Goal: Task Accomplishment & Management: Complete application form

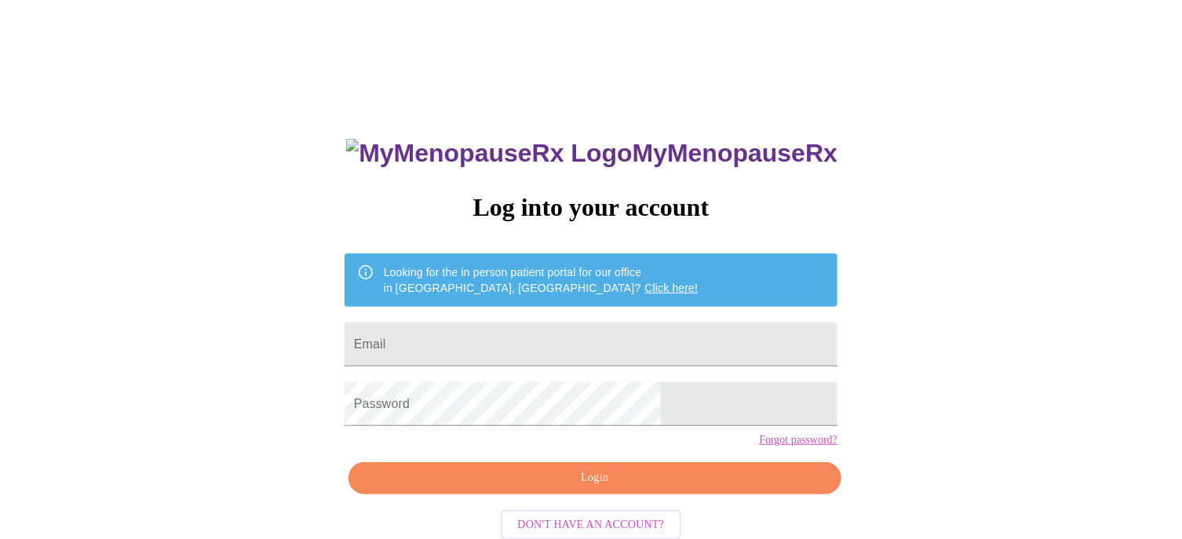
type input "[EMAIL_ADDRESS][DOMAIN_NAME]"
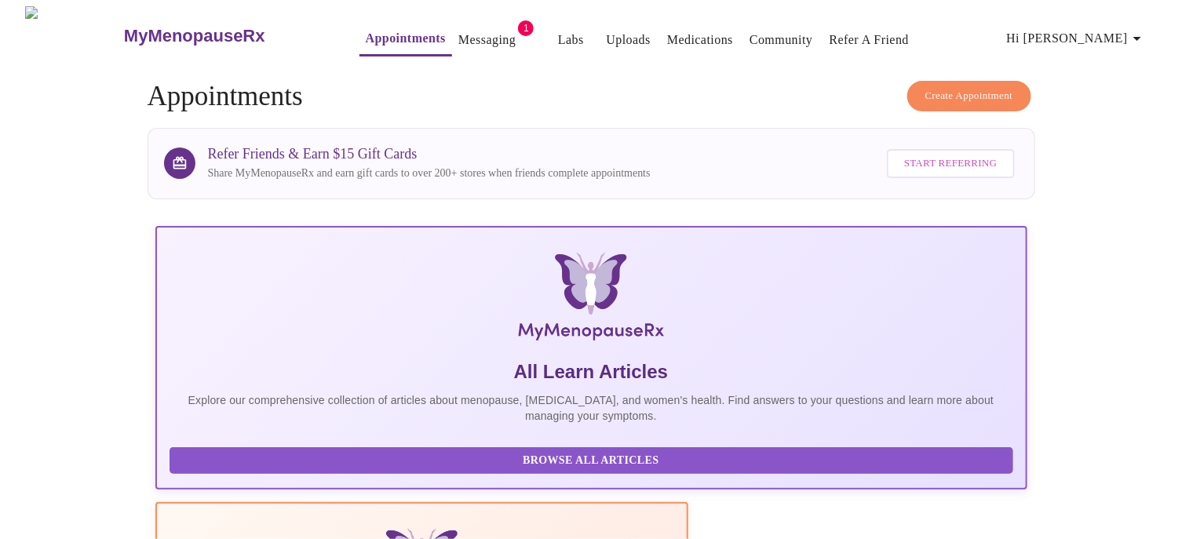
click at [1098, 33] on span "Hi [PERSON_NAME]" at bounding box center [1077, 38] width 140 height 22
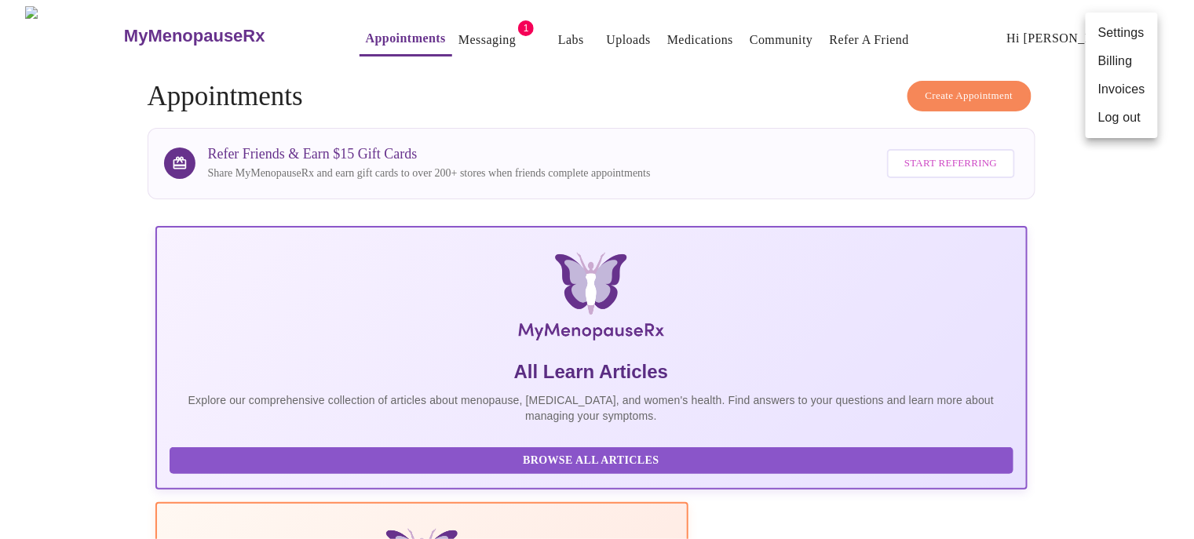
click at [1101, 290] on div at bounding box center [597, 269] width 1194 height 539
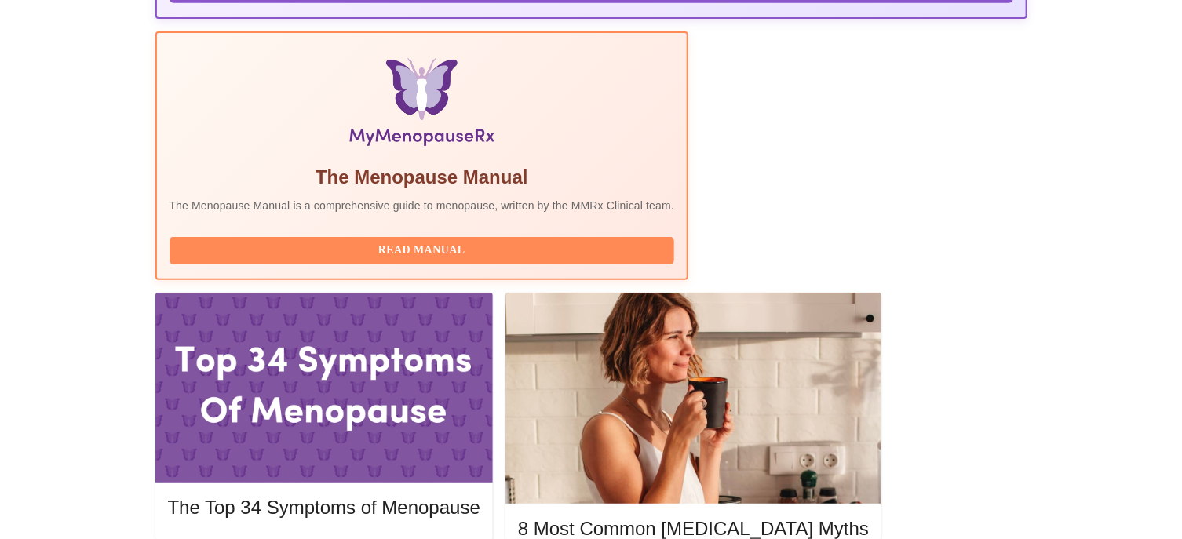
scroll to position [628, 0]
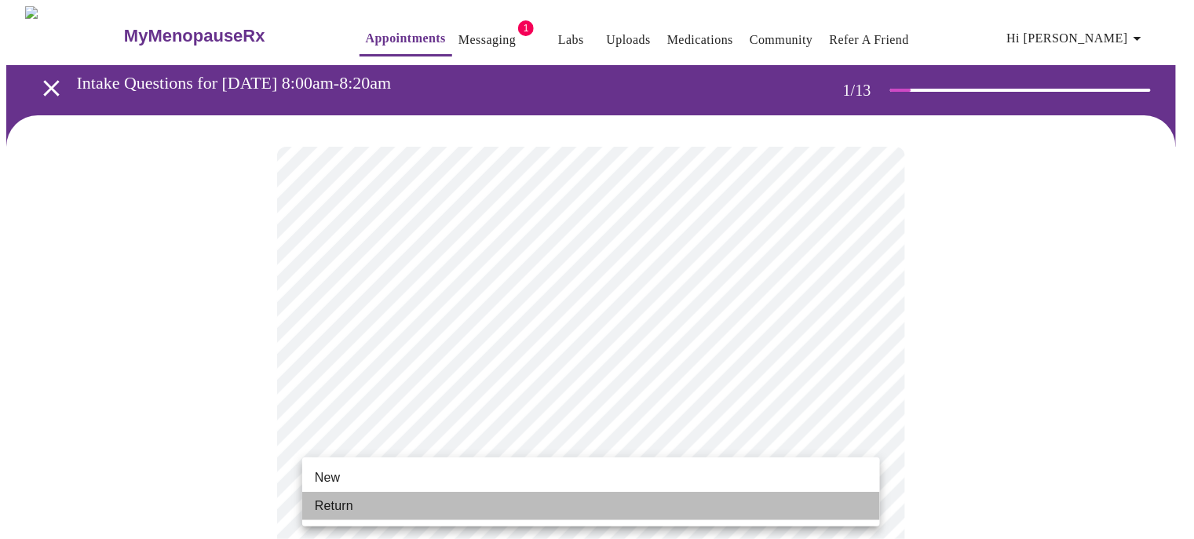
click at [340, 505] on span "Return" at bounding box center [334, 506] width 38 height 19
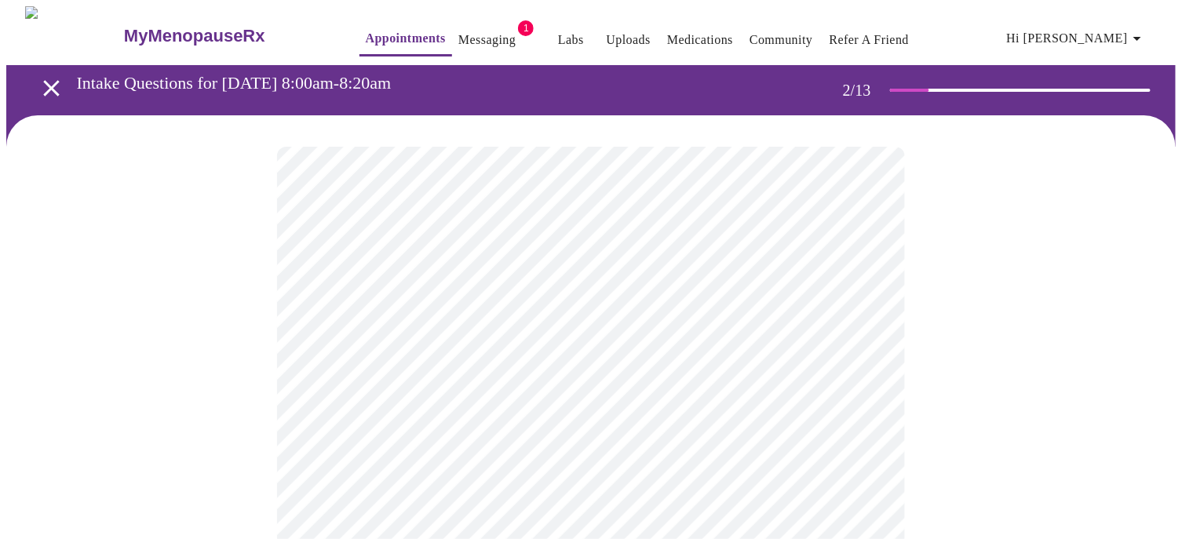
click at [466, 321] on body "MyMenopauseRx Appointments Messaging 1 Labs Uploads Medications Community Refer…" at bounding box center [590, 477] width 1169 height 942
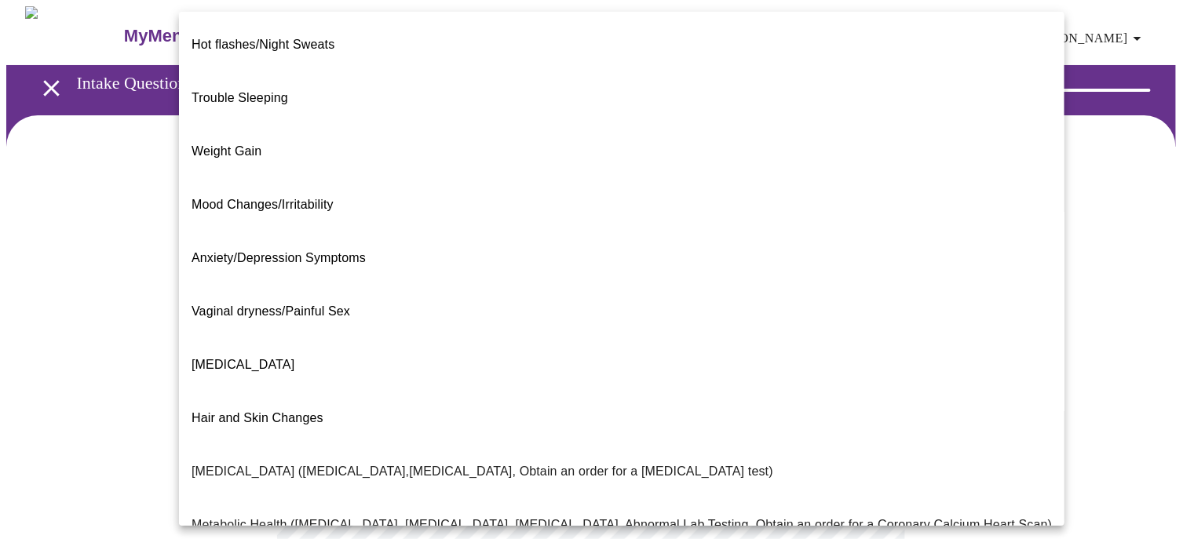
scroll to position [78, 0]
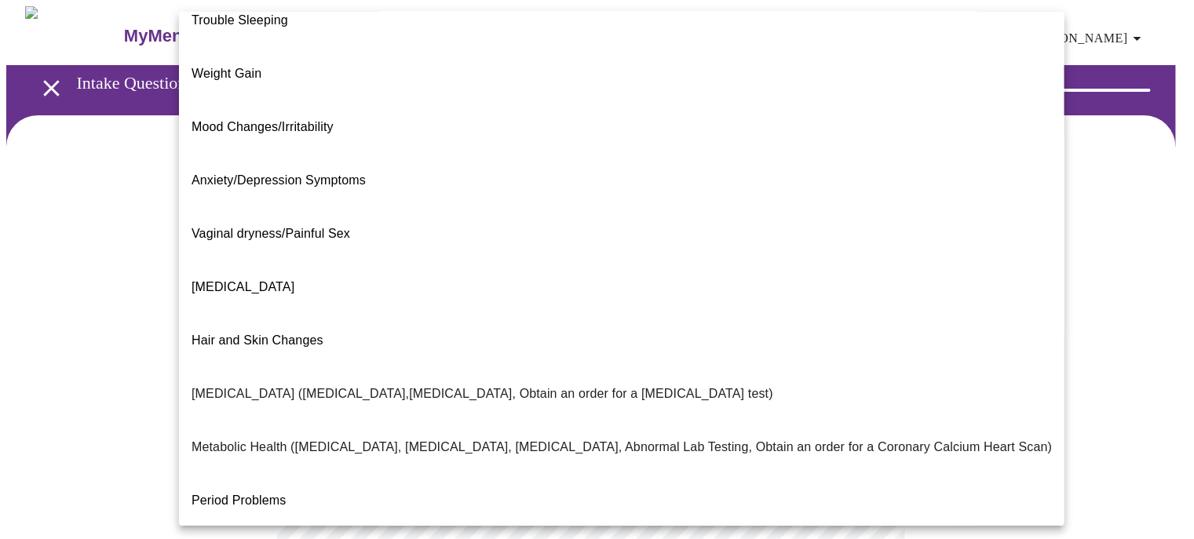
click at [254, 491] on p "Period Problems" at bounding box center [239, 500] width 95 height 19
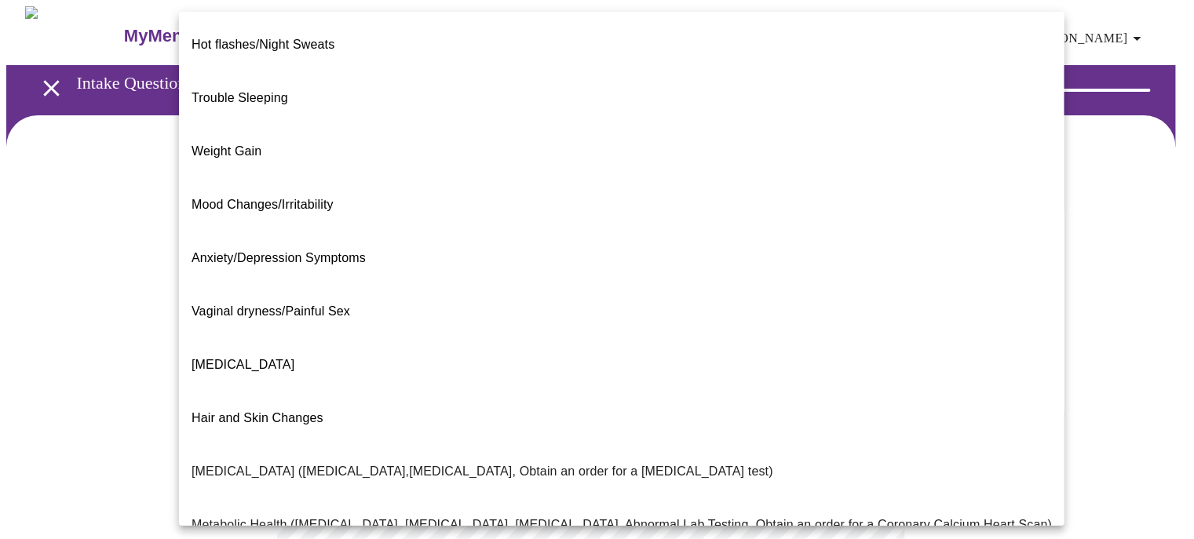
click at [426, 342] on body "MyMenopauseRx Appointments Messaging 1 Labs Uploads Medications Community Refer…" at bounding box center [596, 472] width 1181 height 932
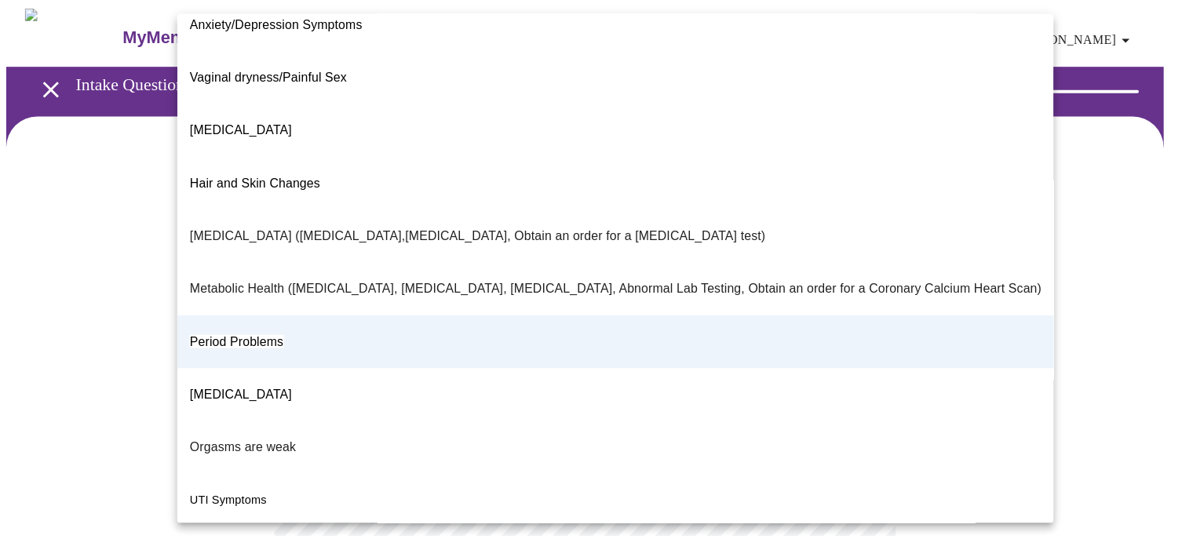
scroll to position [272, 0]
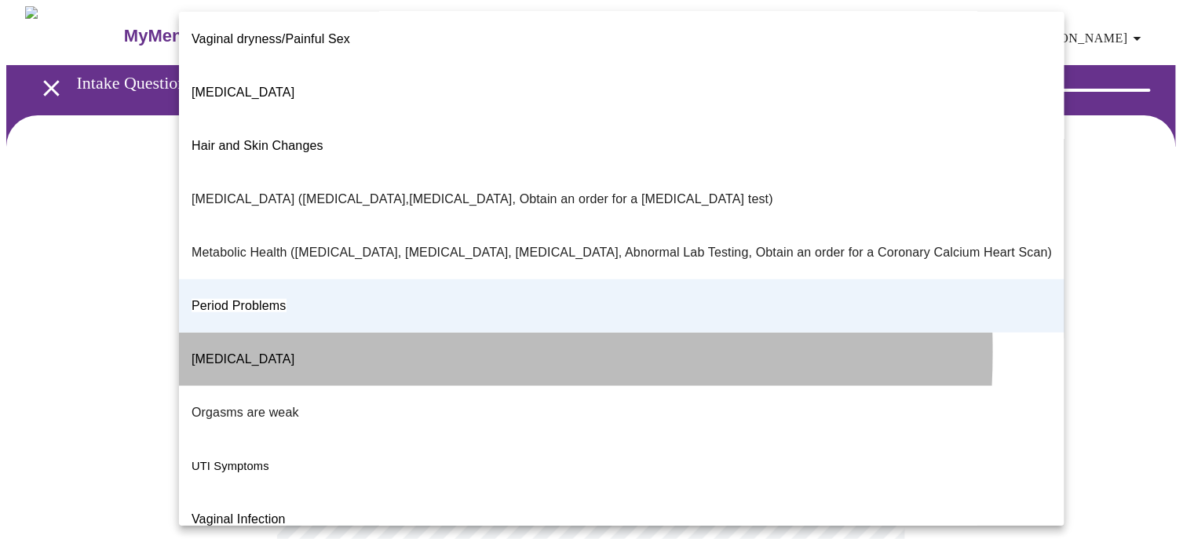
click at [294, 352] on span "[MEDICAL_DATA]" at bounding box center [243, 358] width 103 height 13
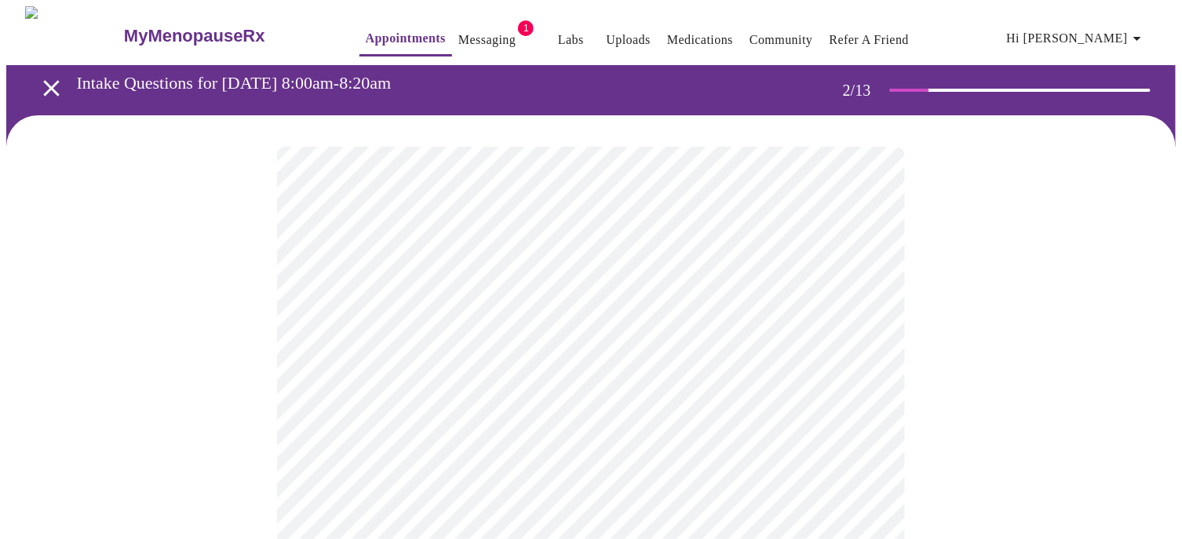
scroll to position [157, 0]
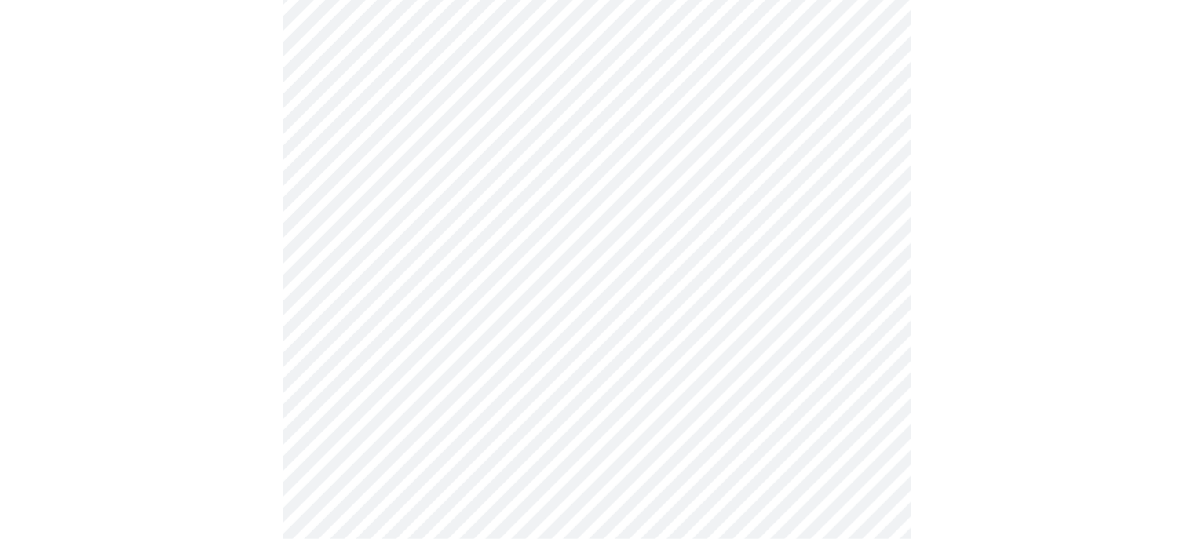
click at [454, 327] on body "MyMenopauseRx Appointments Messaging 1 Labs Uploads Medications Community Refer…" at bounding box center [596, 315] width 1181 height 932
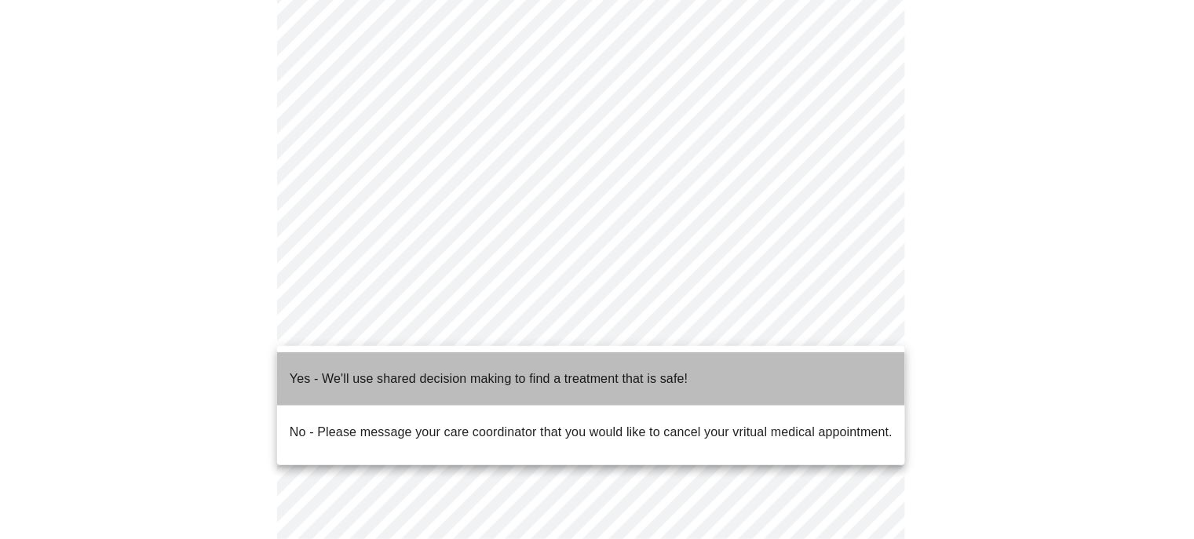
click at [439, 374] on p "Yes - We'll use shared decision making to find a treatment that is safe!" at bounding box center [489, 379] width 398 height 19
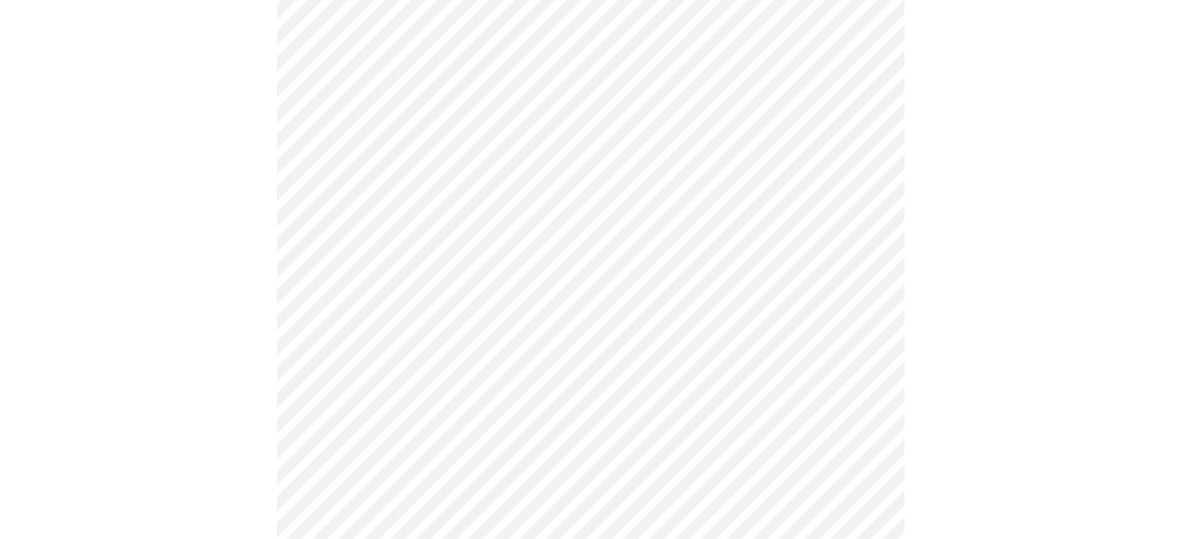
scroll to position [0, 0]
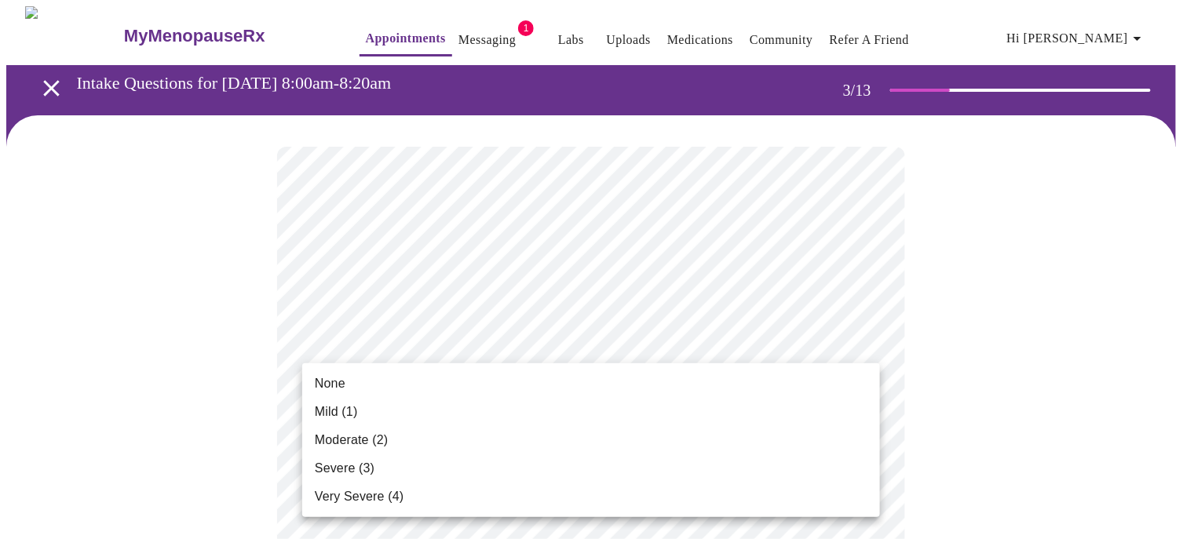
click at [345, 433] on span "Moderate (2)" at bounding box center [351, 440] width 73 height 19
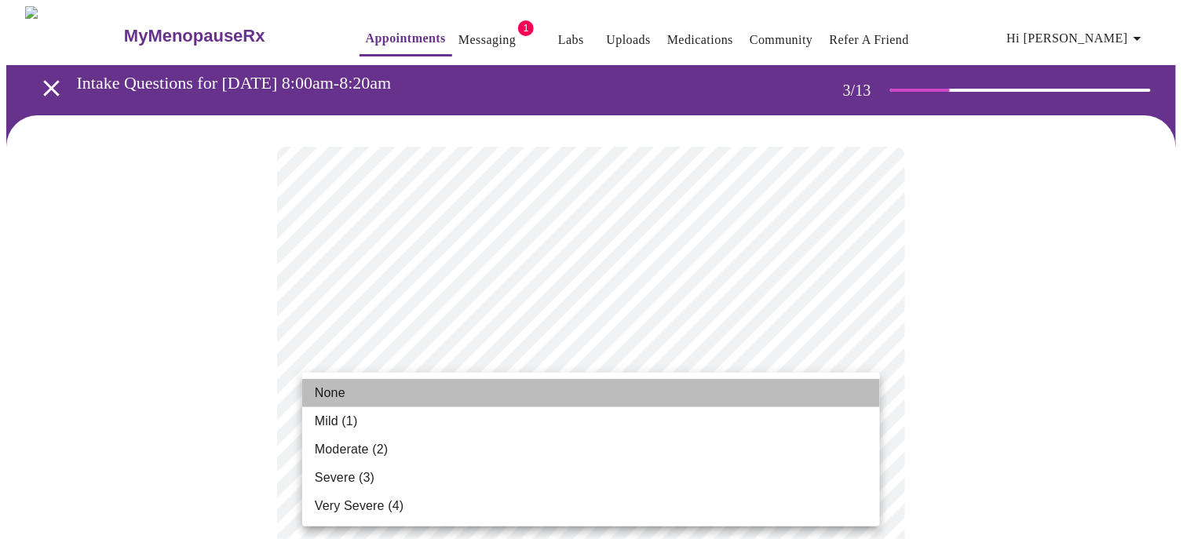
click at [334, 395] on span "None" at bounding box center [330, 393] width 31 height 19
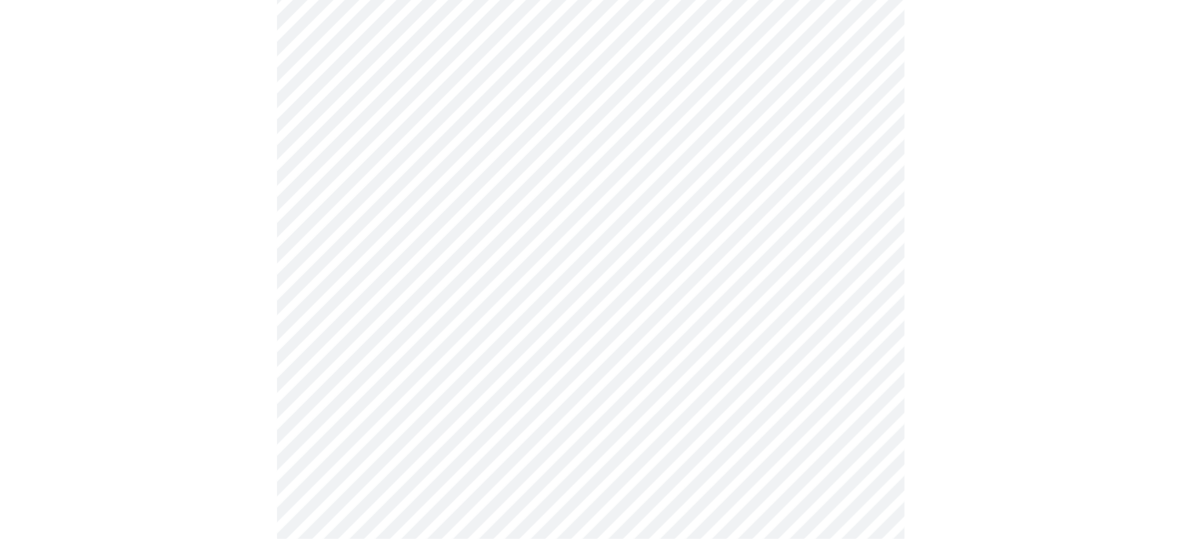
scroll to position [235, 0]
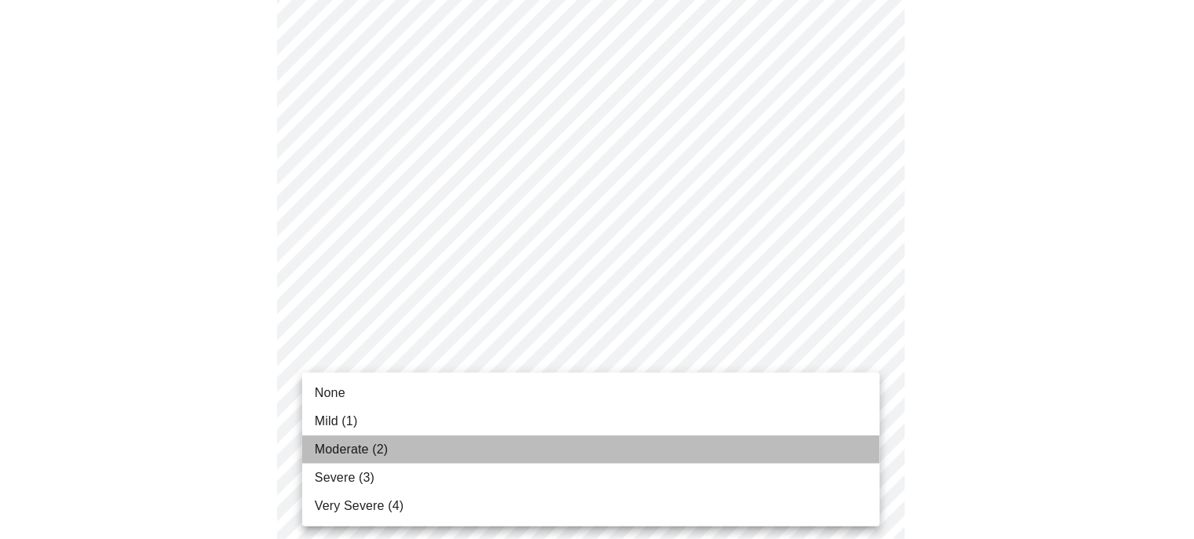
click at [381, 450] on span "Moderate (2)" at bounding box center [351, 449] width 73 height 19
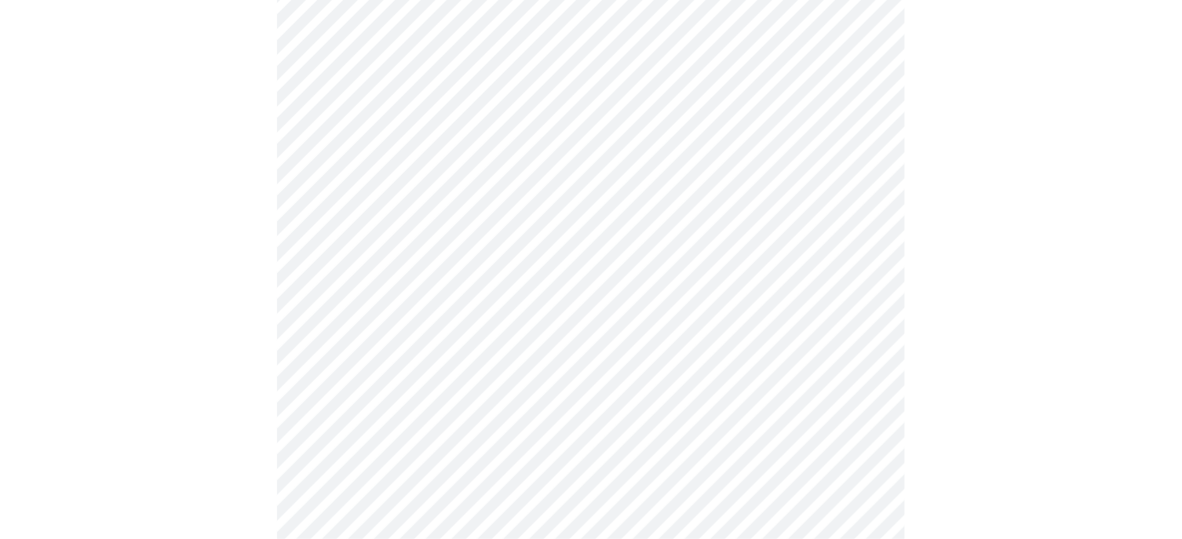
scroll to position [471, 0]
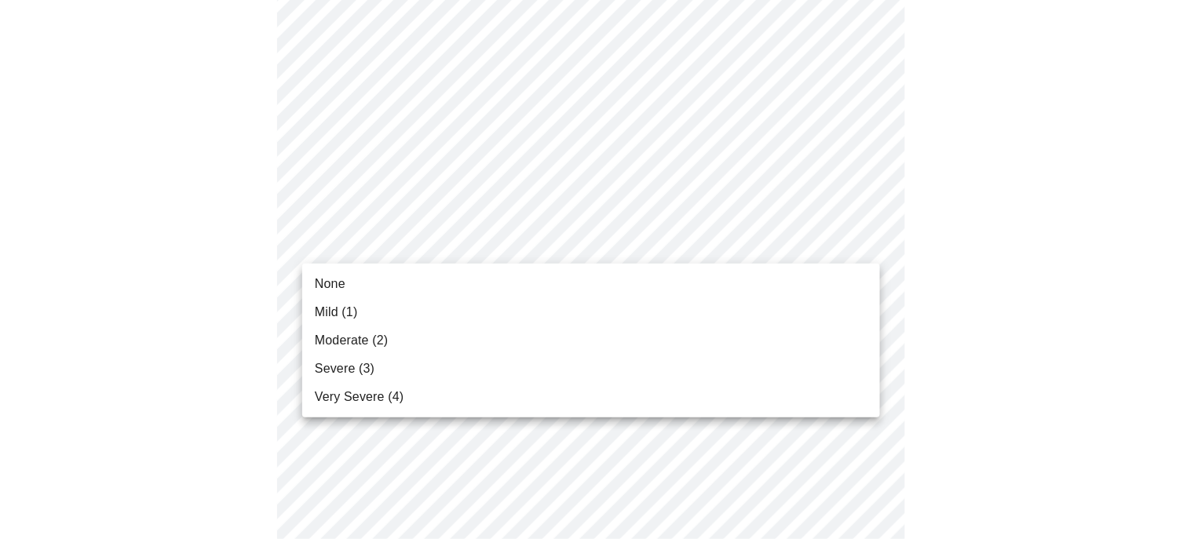
click at [407, 263] on body "MyMenopauseRx Appointments Messaging 1 Labs Uploads Medications Community Refer…" at bounding box center [596, 545] width 1181 height 2020
click at [370, 348] on span "Moderate (2)" at bounding box center [351, 340] width 73 height 19
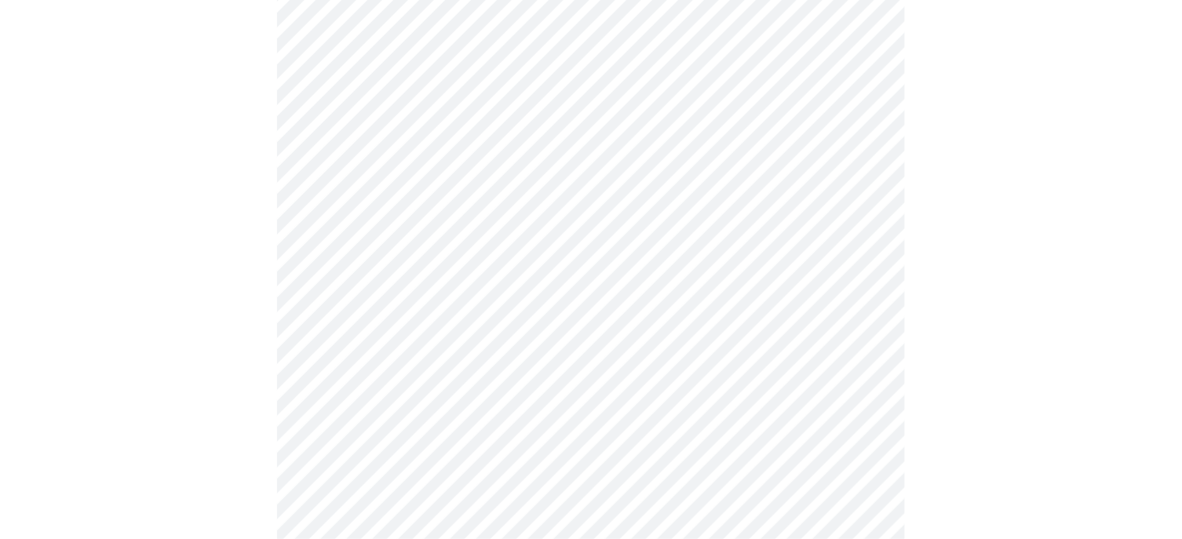
click at [379, 348] on body "MyMenopauseRx Appointments Messaging 1 Labs Uploads Medications Community Refer…" at bounding box center [590, 534] width 1169 height 1999
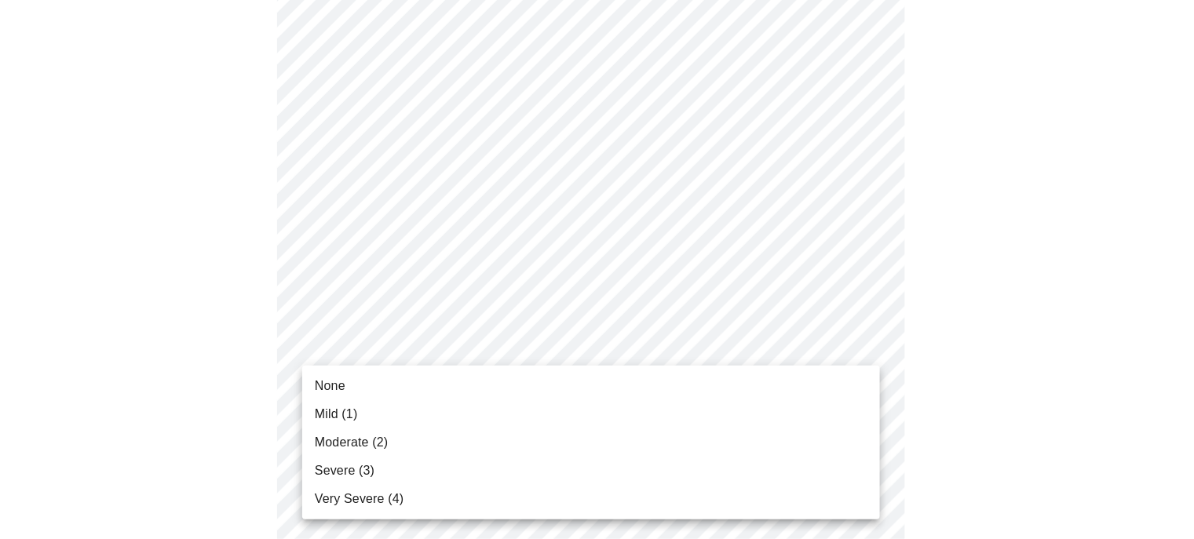
click at [352, 421] on span "Mild (1)" at bounding box center [336, 414] width 43 height 19
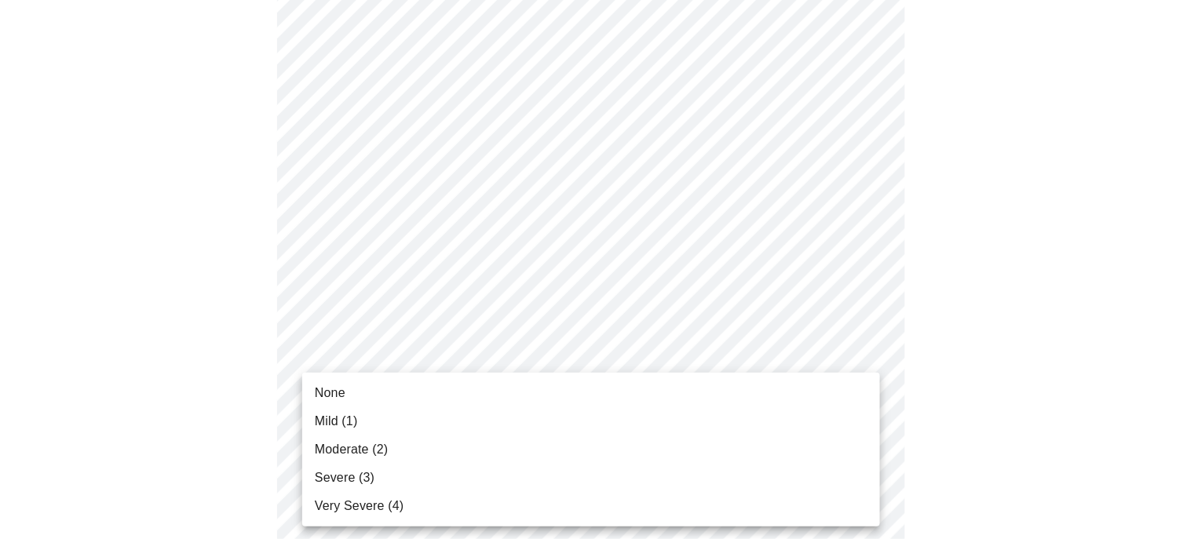
click at [370, 450] on body "MyMenopauseRx Appointments Messaging 1 Labs Uploads Medications Community Refer…" at bounding box center [596, 523] width 1181 height 1977
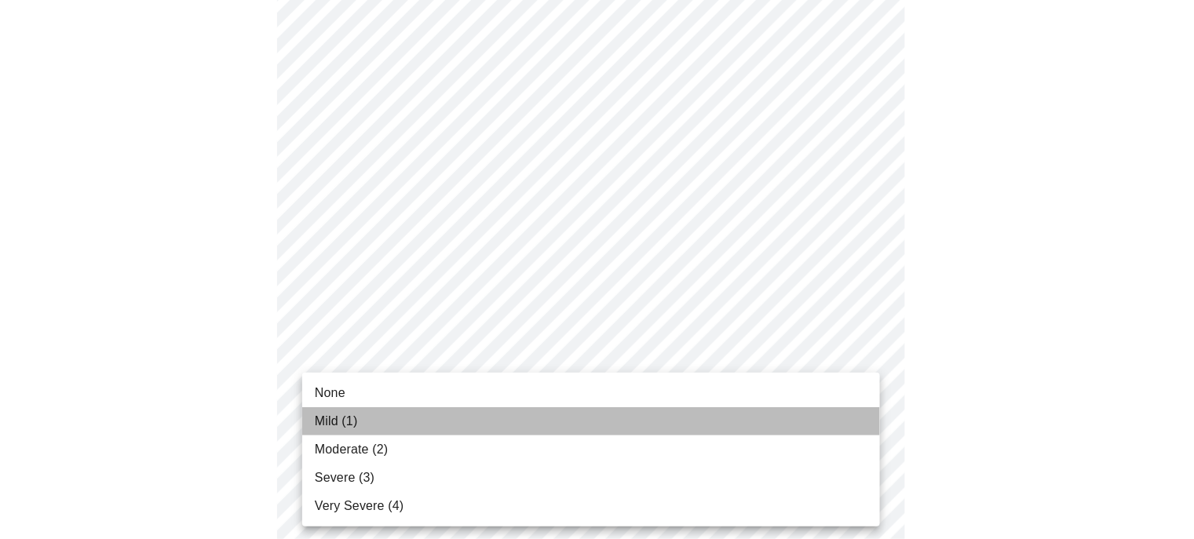
click at [348, 414] on span "Mild (1)" at bounding box center [336, 421] width 43 height 19
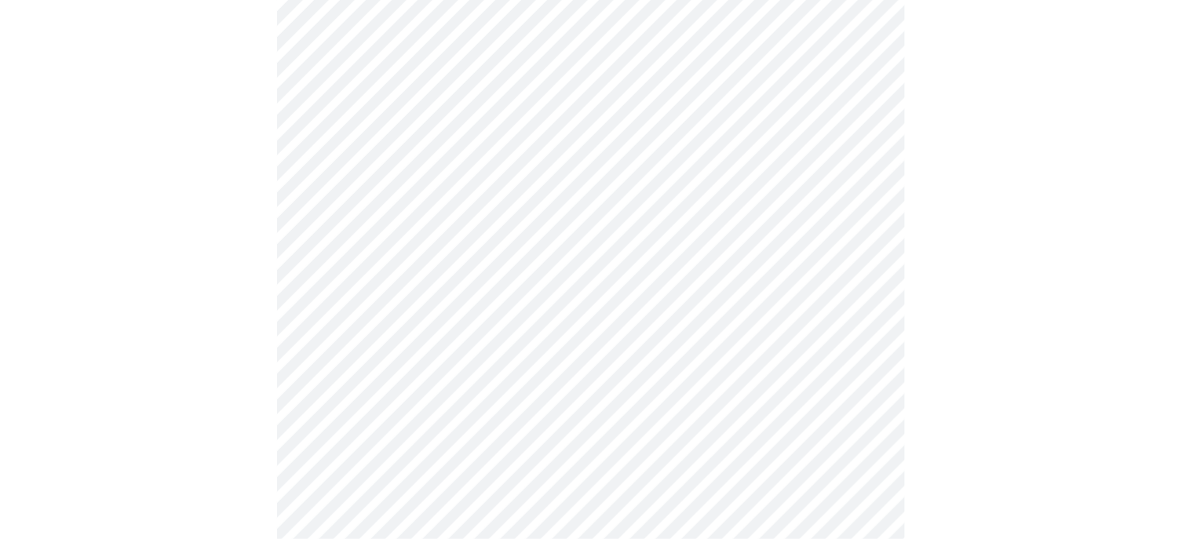
scroll to position [706, 0]
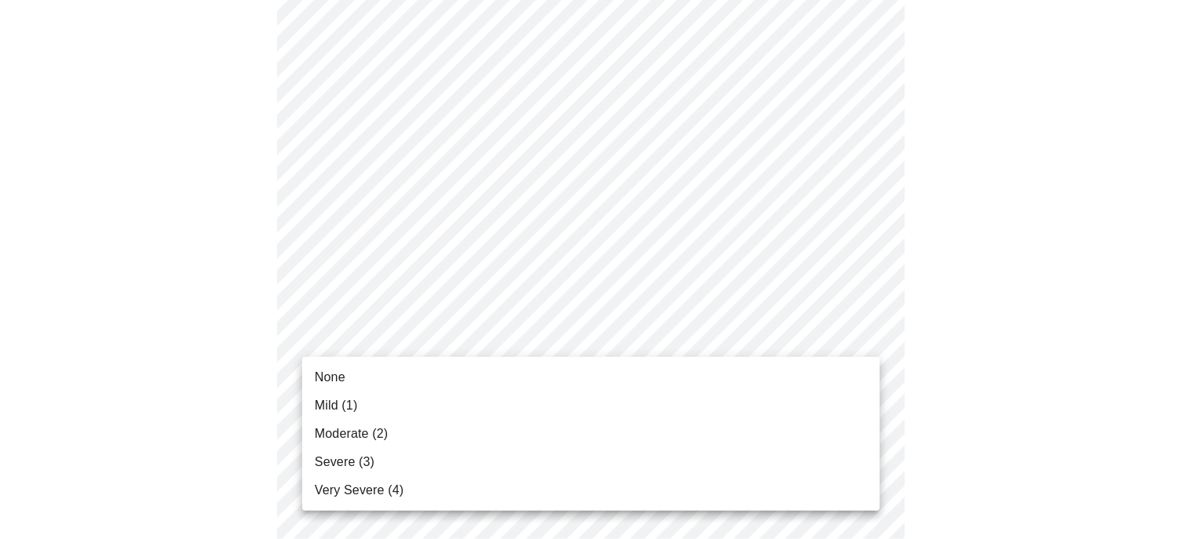
click at [386, 337] on body "MyMenopauseRx Appointments Messaging 1 Labs Uploads Medications Community Refer…" at bounding box center [596, 278] width 1181 height 1955
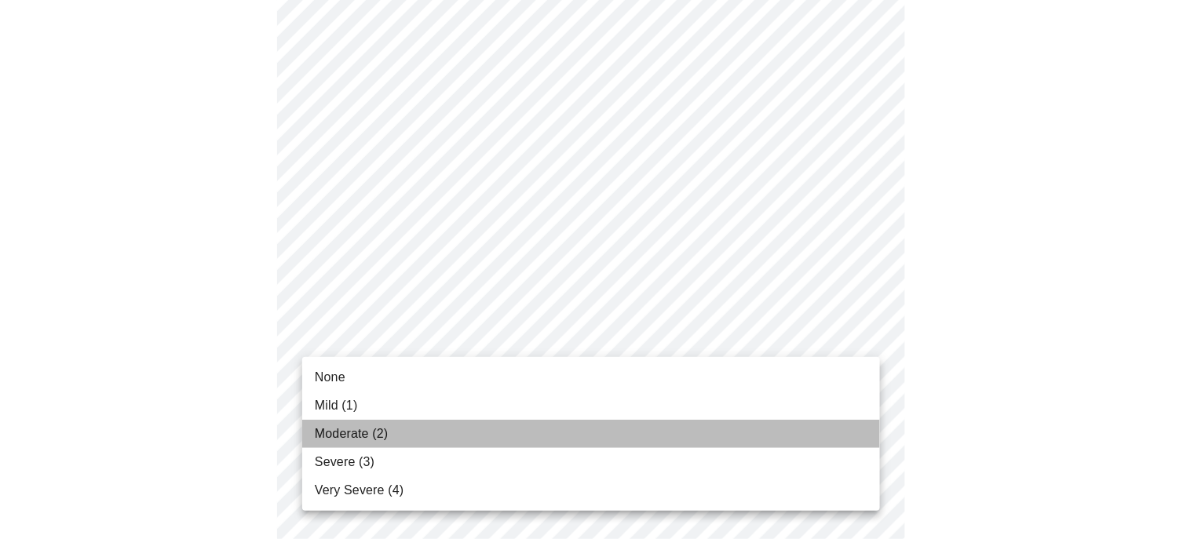
click at [367, 428] on span "Moderate (2)" at bounding box center [351, 434] width 73 height 19
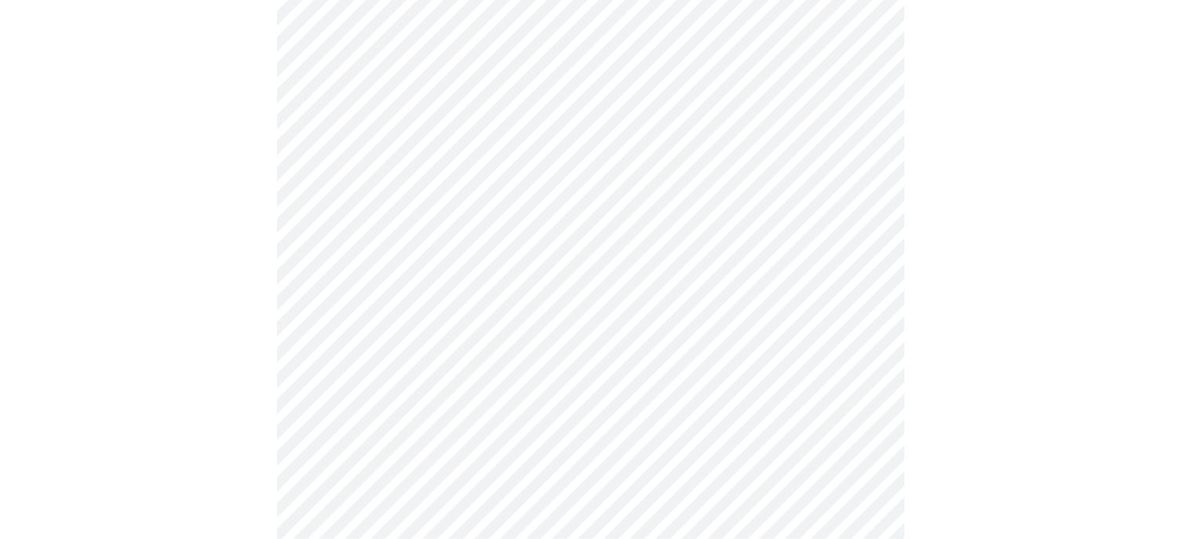
scroll to position [785, 0]
click at [418, 389] on body "MyMenopauseRx Appointments Messaging 1 Labs Uploads Medications Community Refer…" at bounding box center [590, 187] width 1169 height 1933
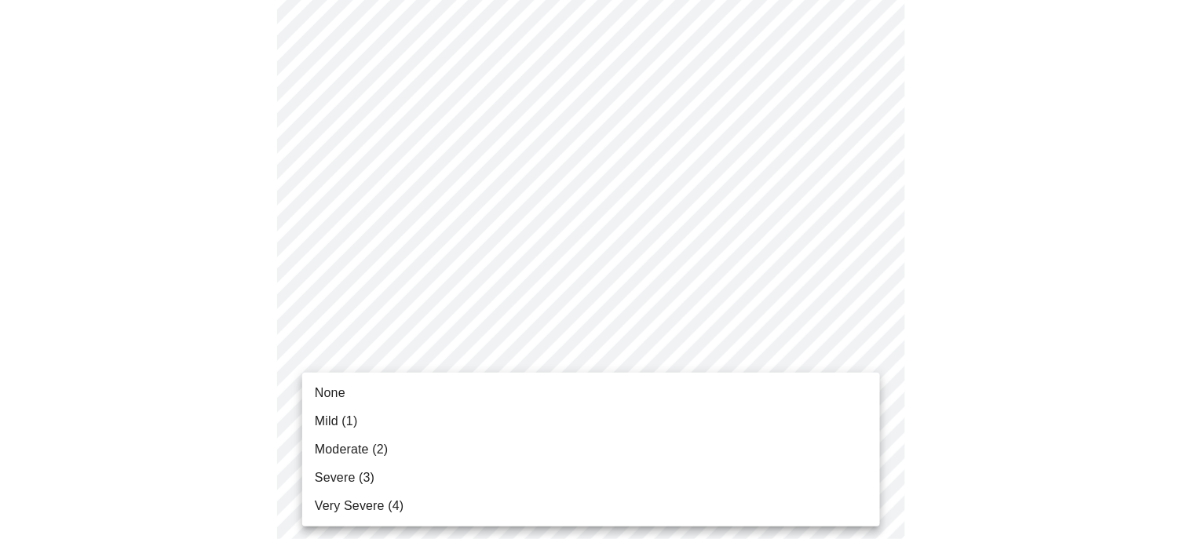
click at [319, 398] on span "None" at bounding box center [330, 393] width 31 height 19
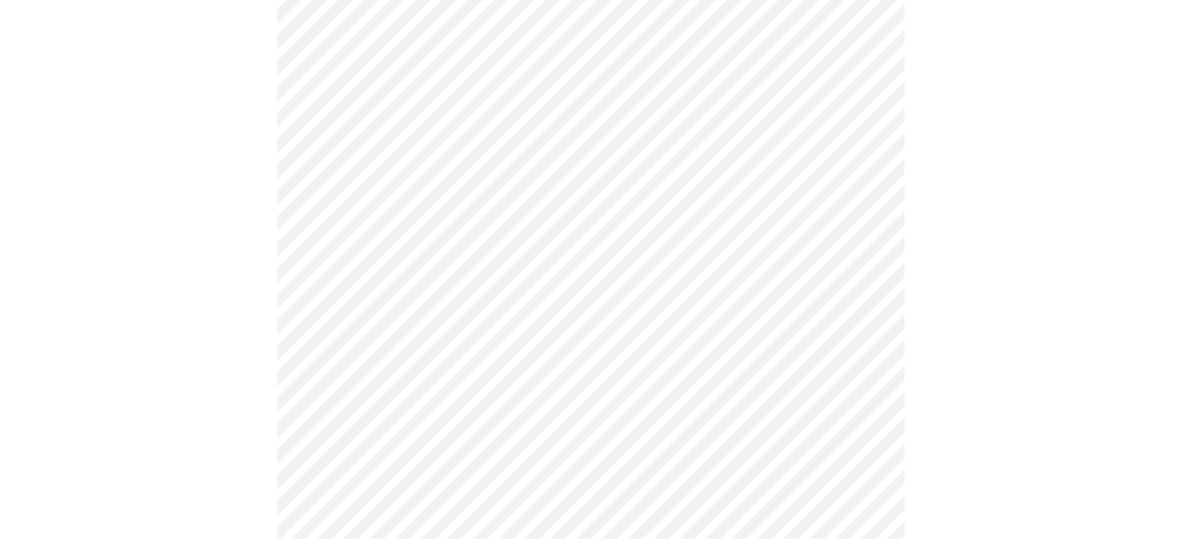
scroll to position [942, 0]
click at [381, 348] on body "MyMenopauseRx Appointments Messaging 1 Labs Uploads Medications Community Refer…" at bounding box center [590, 19] width 1169 height 1911
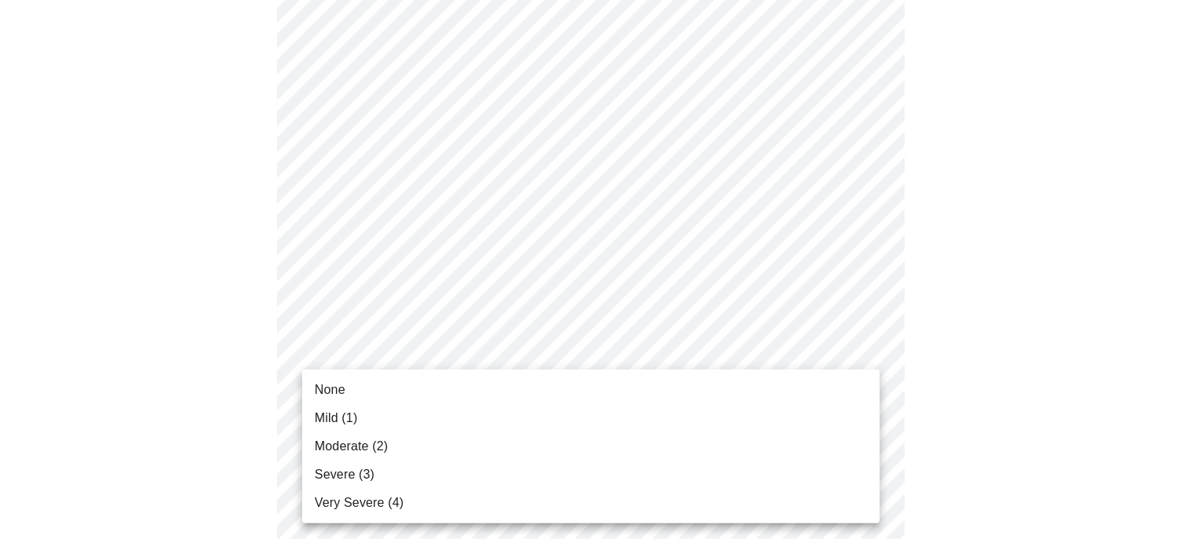
click at [354, 418] on span "Mild (1)" at bounding box center [336, 418] width 43 height 19
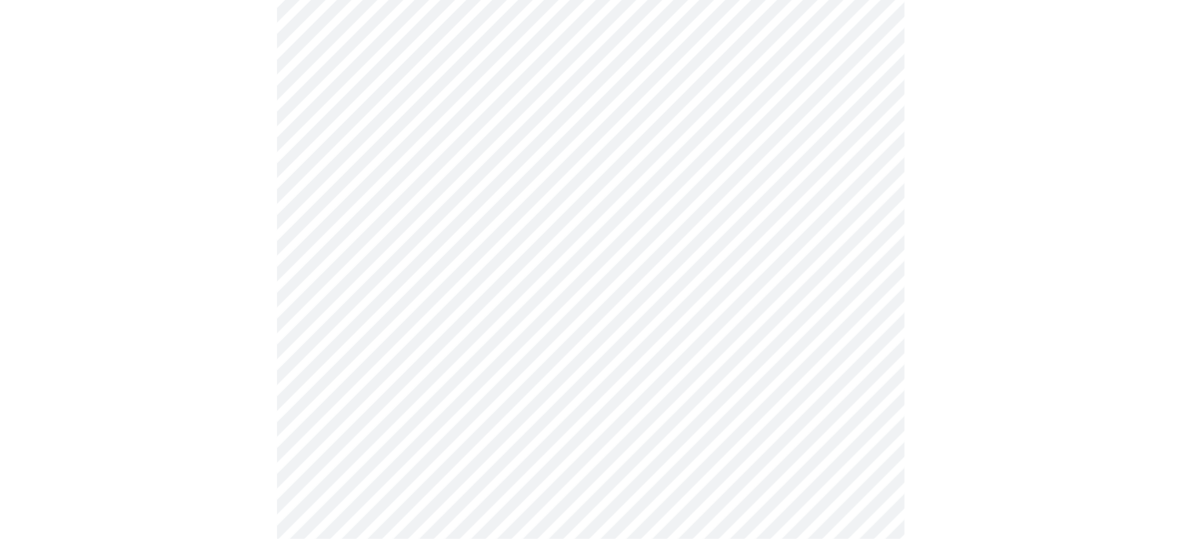
scroll to position [1099, 0]
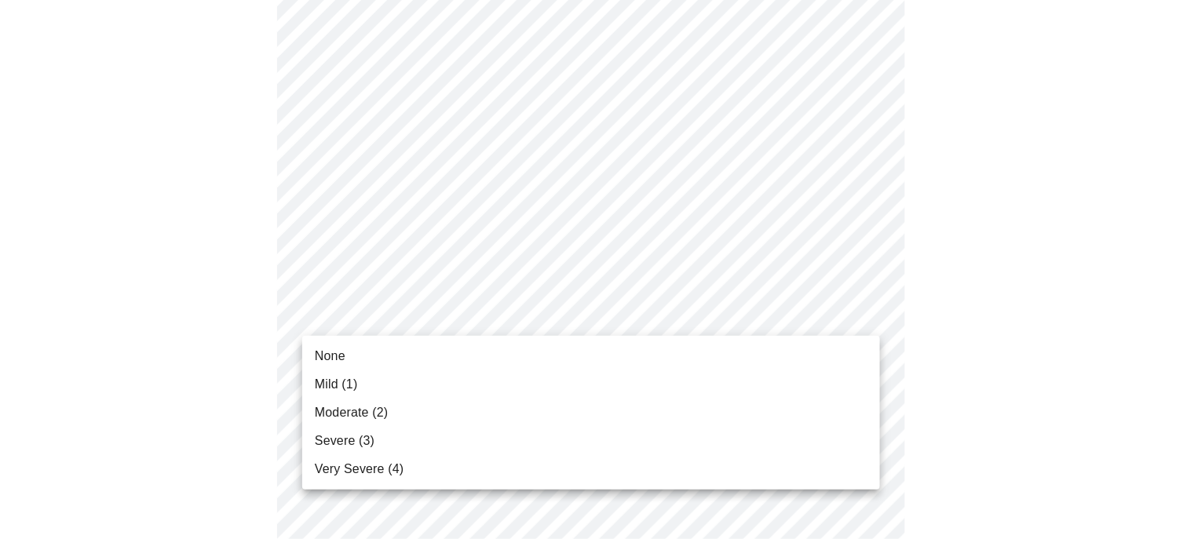
click at [334, 358] on span "None" at bounding box center [330, 356] width 31 height 19
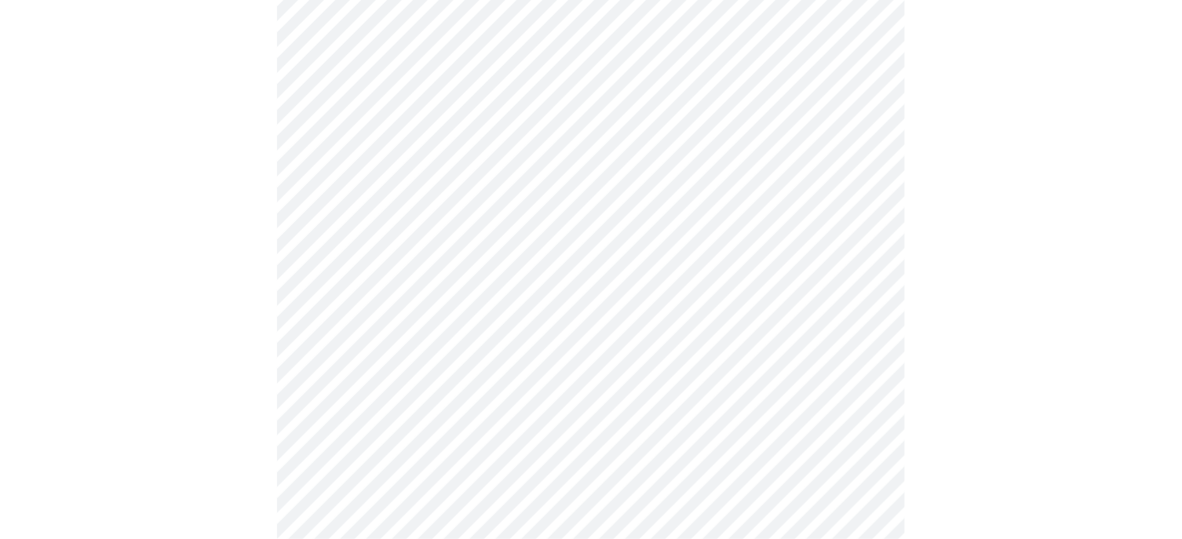
scroll to position [1256, 0]
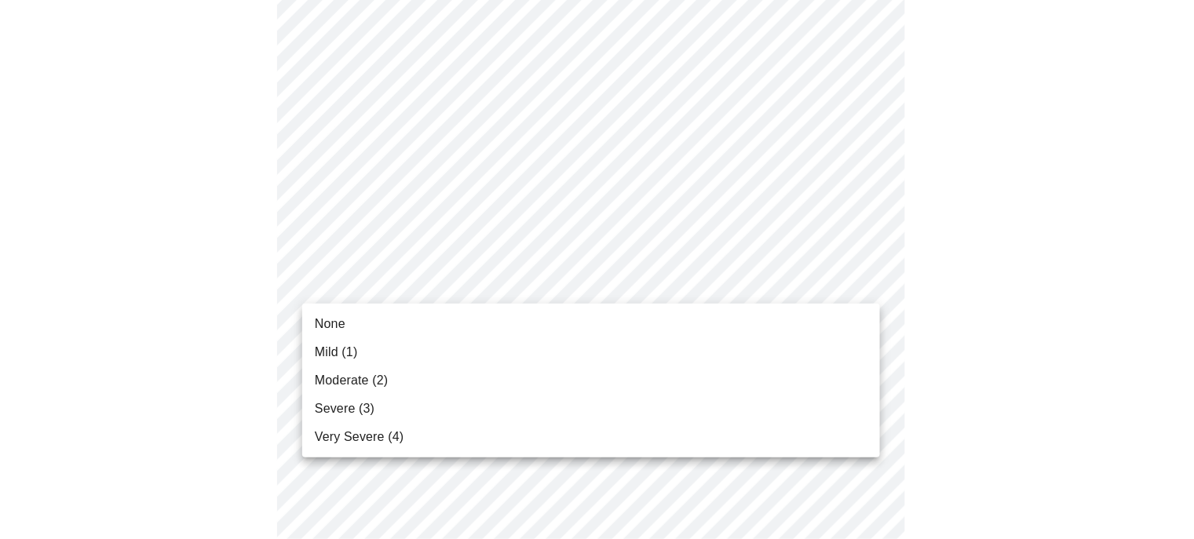
click at [374, 383] on span "Moderate (2)" at bounding box center [351, 380] width 73 height 19
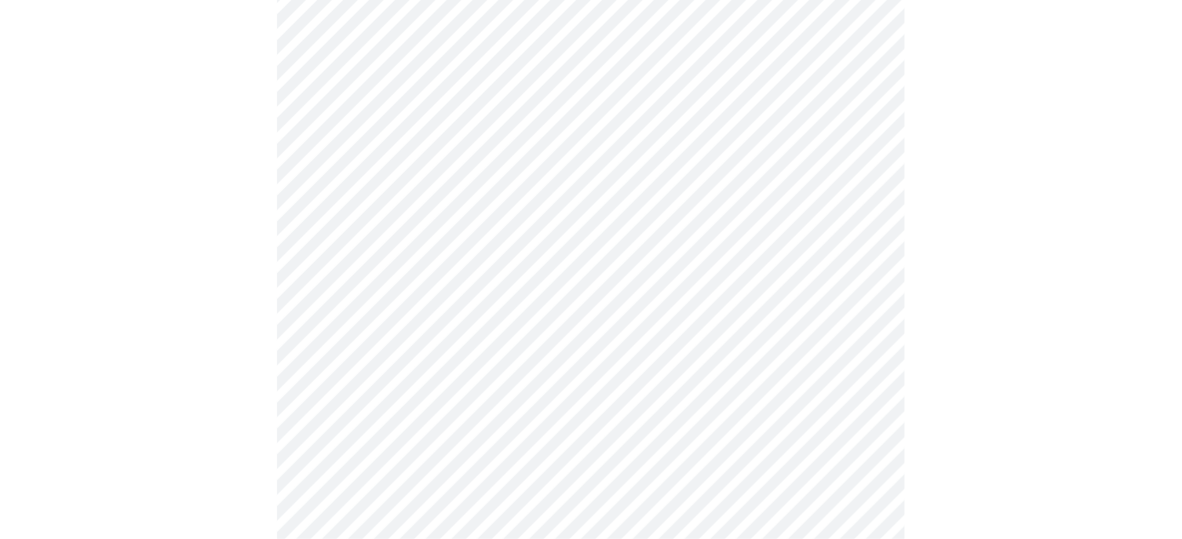
scroll to position [706, 0]
click at [371, 251] on body "MyMenopauseRx Appointments Messaging 1 Labs Uploads Medications Community Refer…" at bounding box center [590, 74] width 1169 height 1547
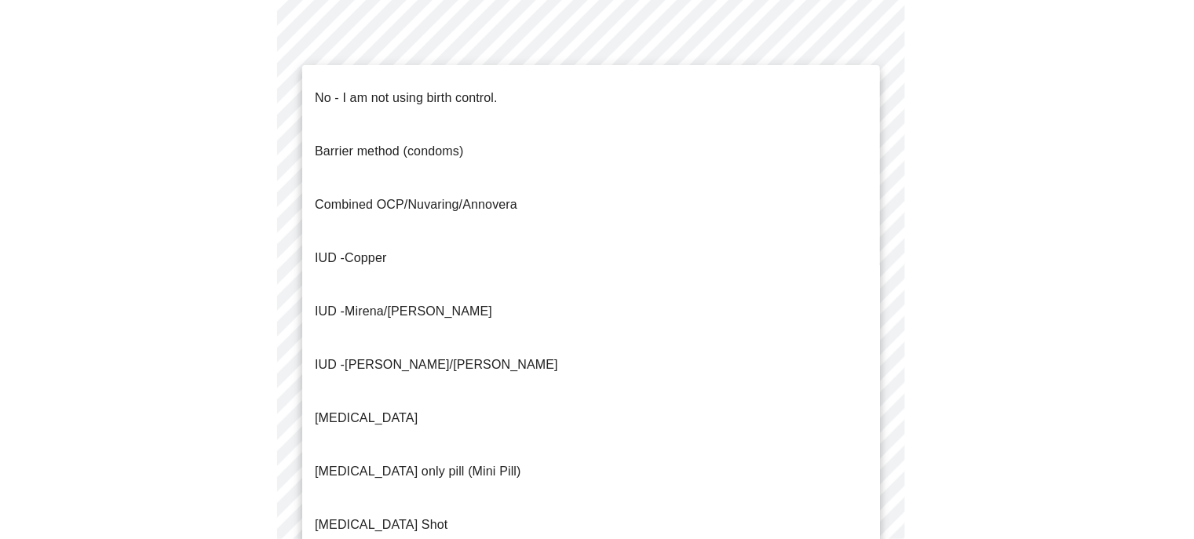
click at [358, 368] on body "MyMenopauseRx Appointments Messaging 1 Labs Uploads Medications Community Refer…" at bounding box center [596, 70] width 1181 height 1538
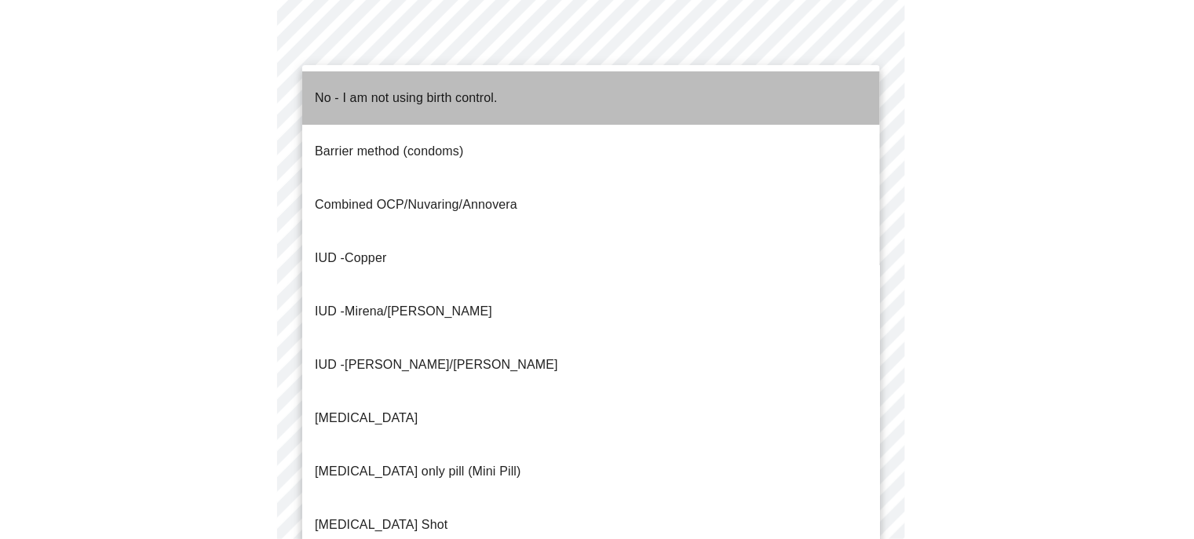
click at [425, 89] on p "No - I am not using birth control." at bounding box center [406, 98] width 183 height 19
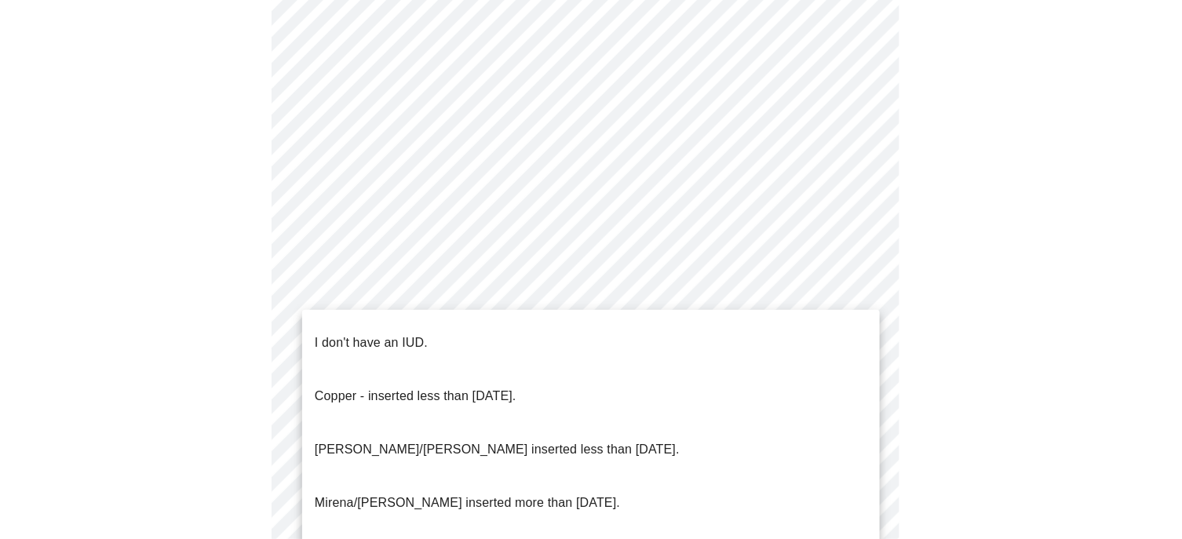
click at [414, 479] on body "MyMenopauseRx Appointments Messaging 1 Labs Uploads Medications Community Refer…" at bounding box center [590, 65] width 1169 height 1528
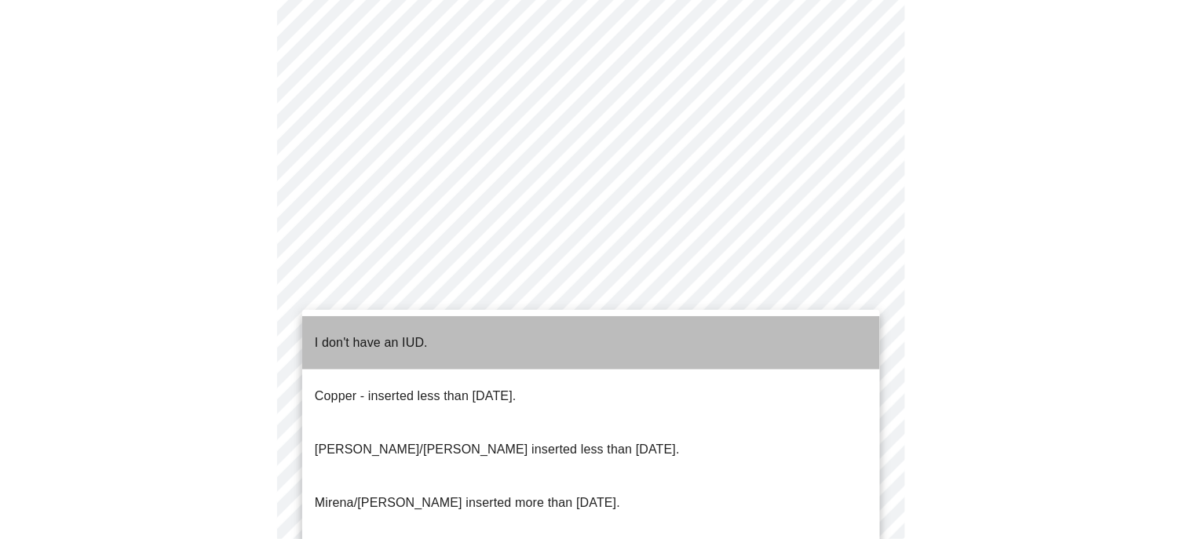
click at [394, 334] on p "I don't have an IUD." at bounding box center [371, 343] width 113 height 19
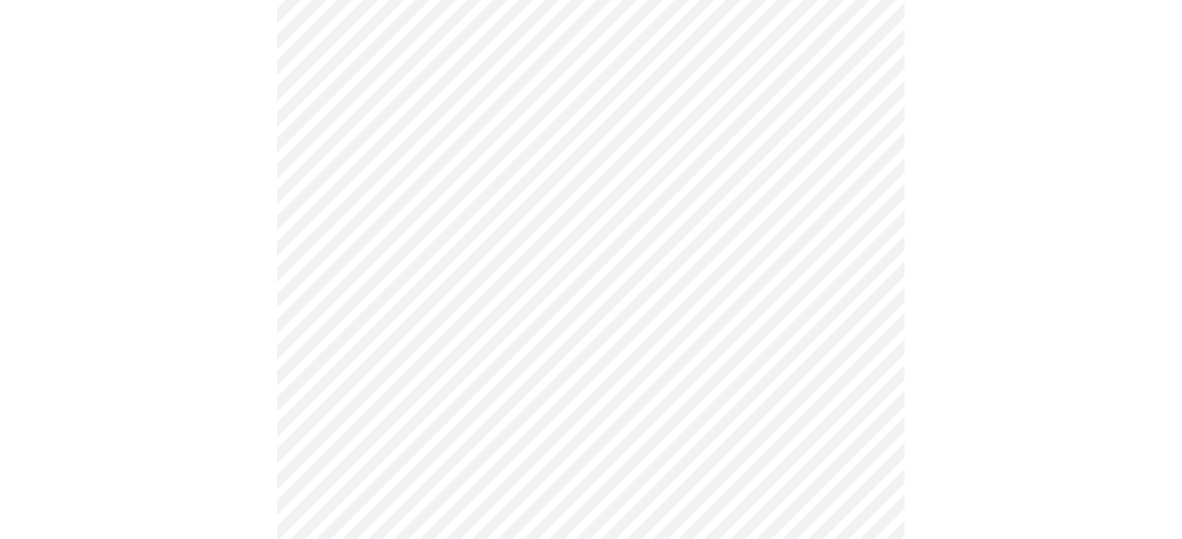
scroll to position [942, 0]
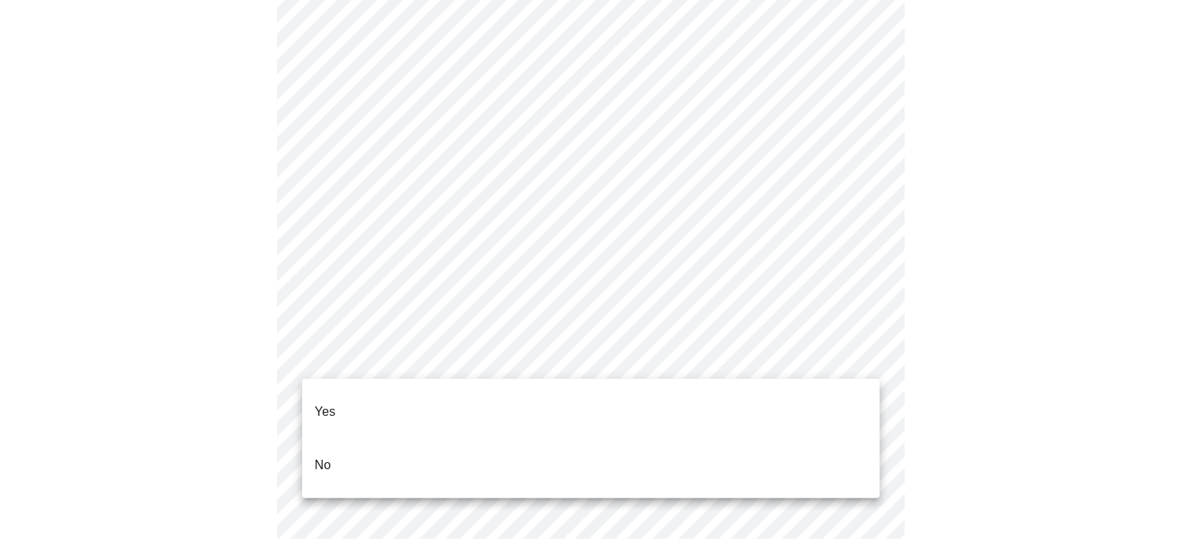
click at [356, 439] on li "No" at bounding box center [591, 465] width 578 height 53
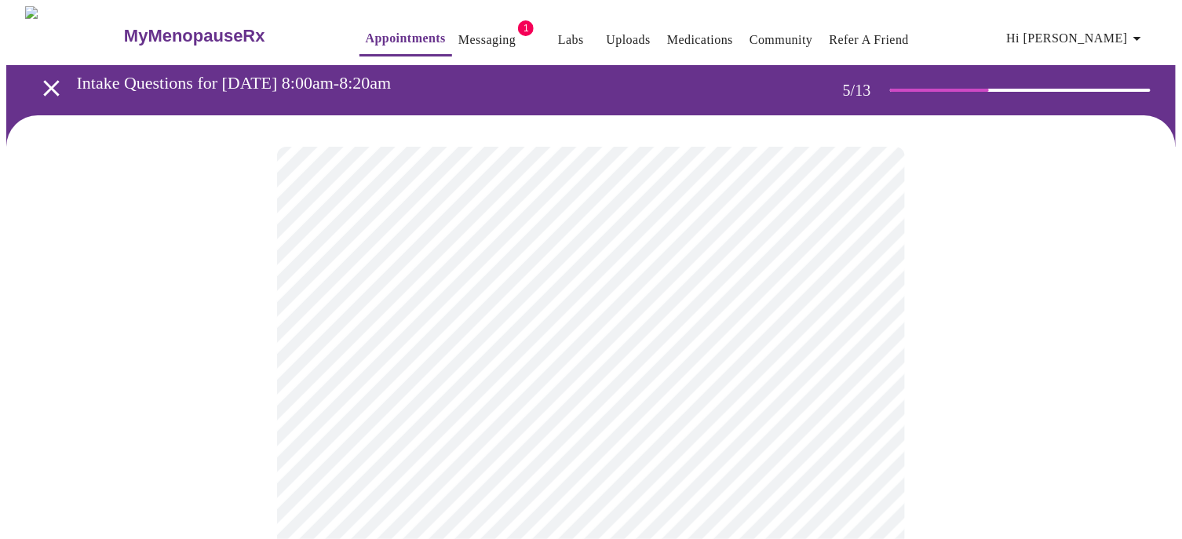
scroll to position [157, 0]
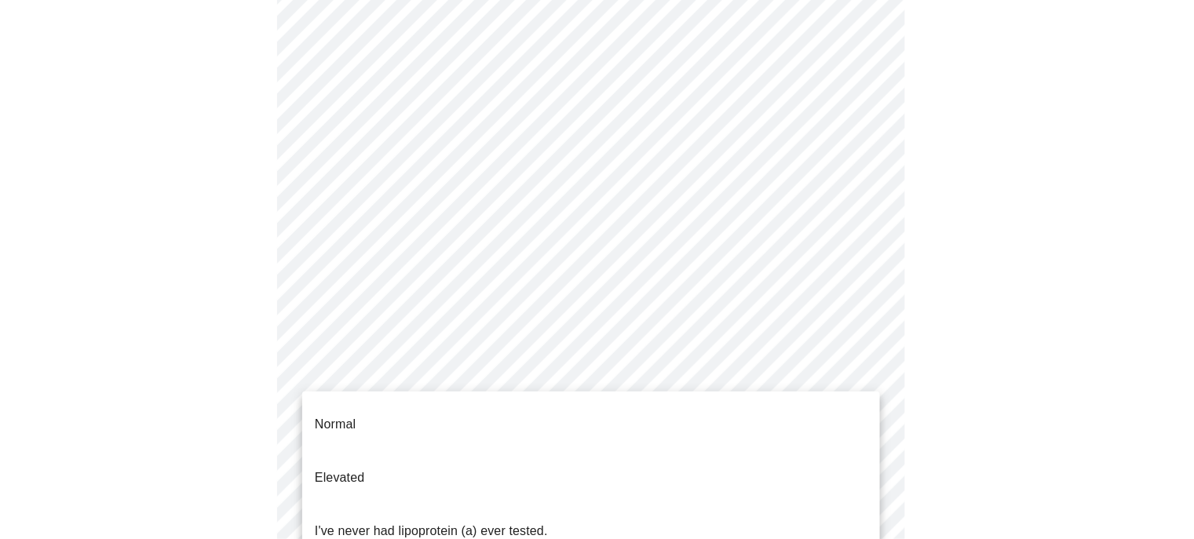
click at [443, 399] on body "MyMenopauseRx Appointments Messaging 1 Labs Uploads Medications Community Refer…" at bounding box center [596, 428] width 1181 height 1159
click at [358, 522] on p "I've never had lipoprotein (a) ever tested." at bounding box center [431, 531] width 233 height 19
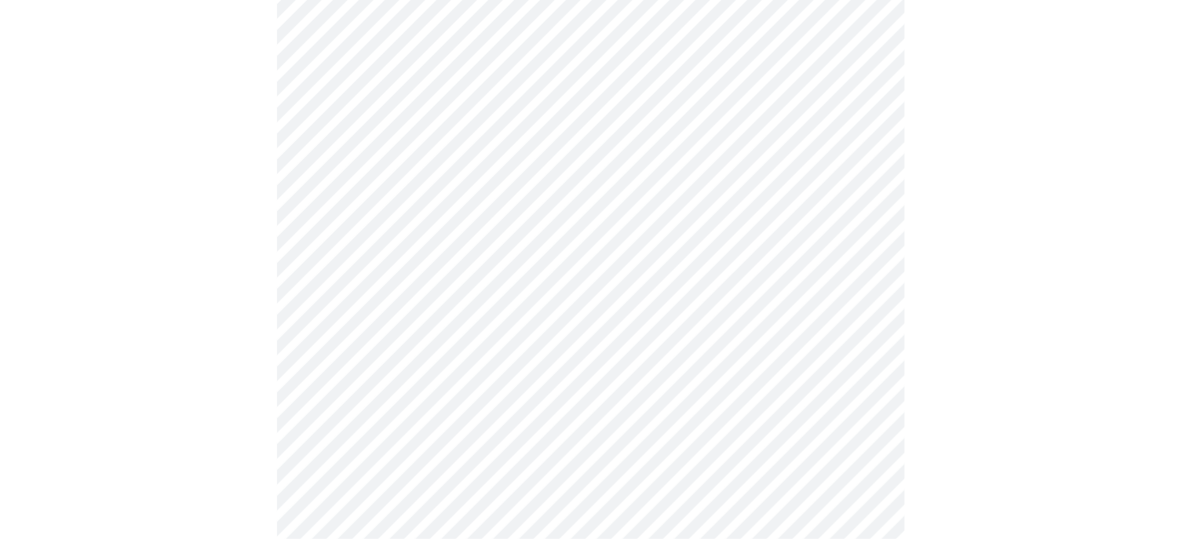
scroll to position [4003, 0]
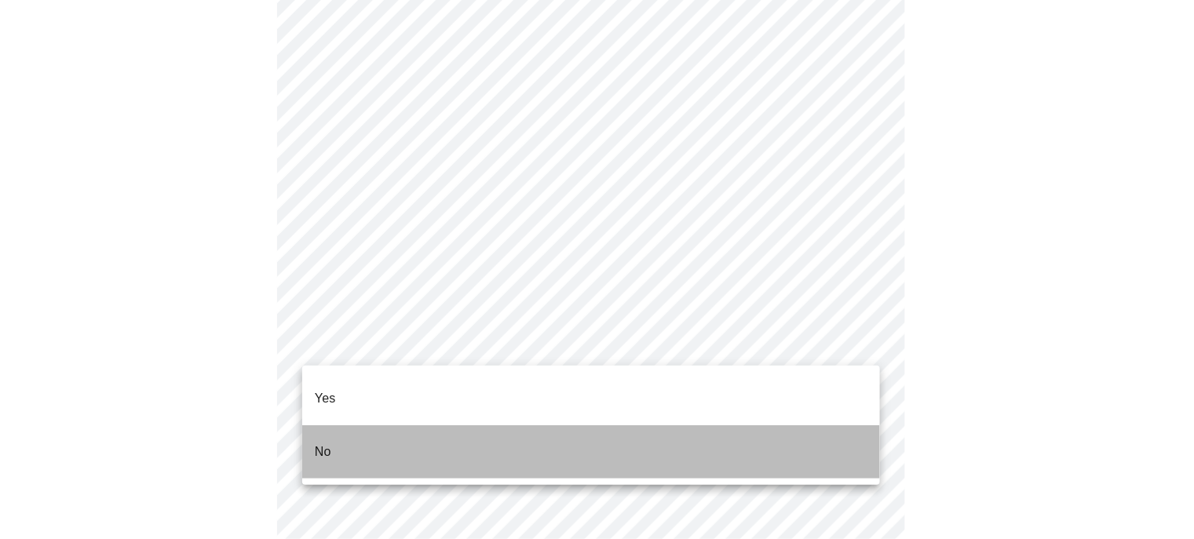
click at [323, 443] on p "No" at bounding box center [323, 452] width 16 height 19
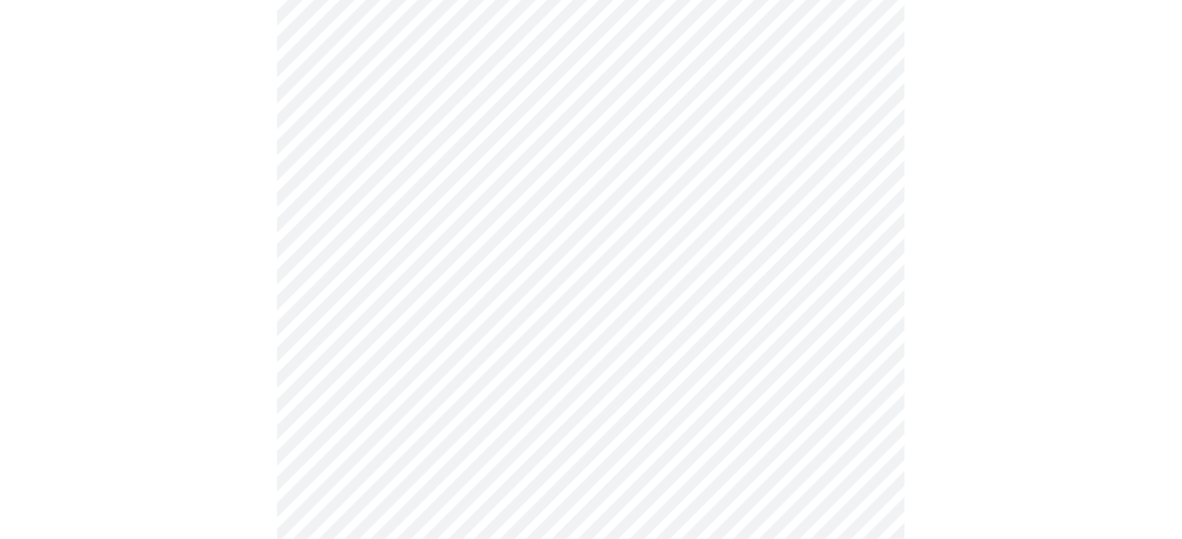
scroll to position [1014, 0]
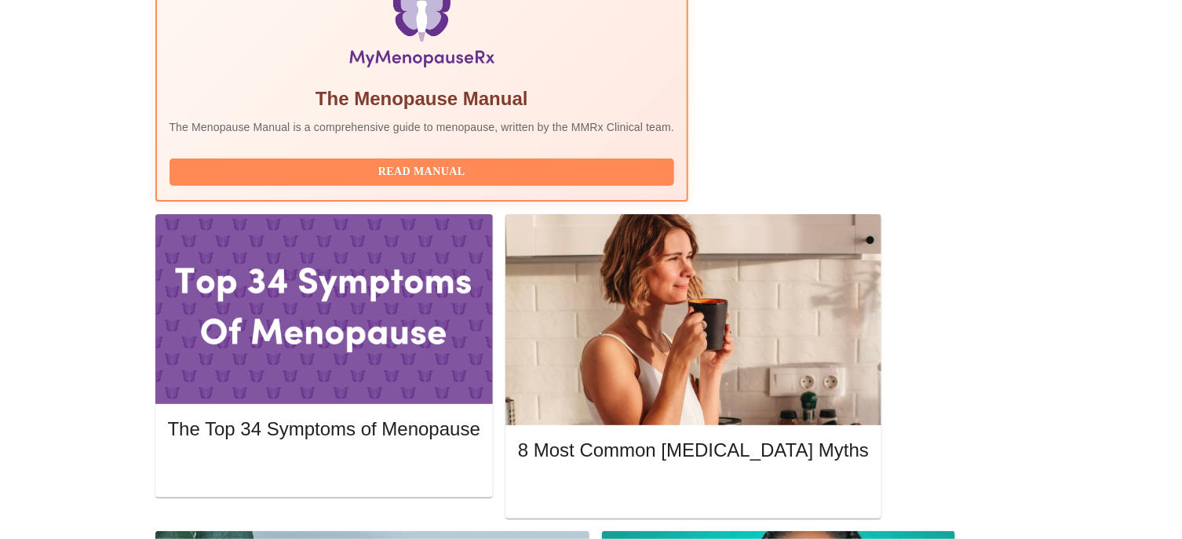
scroll to position [718, 0]
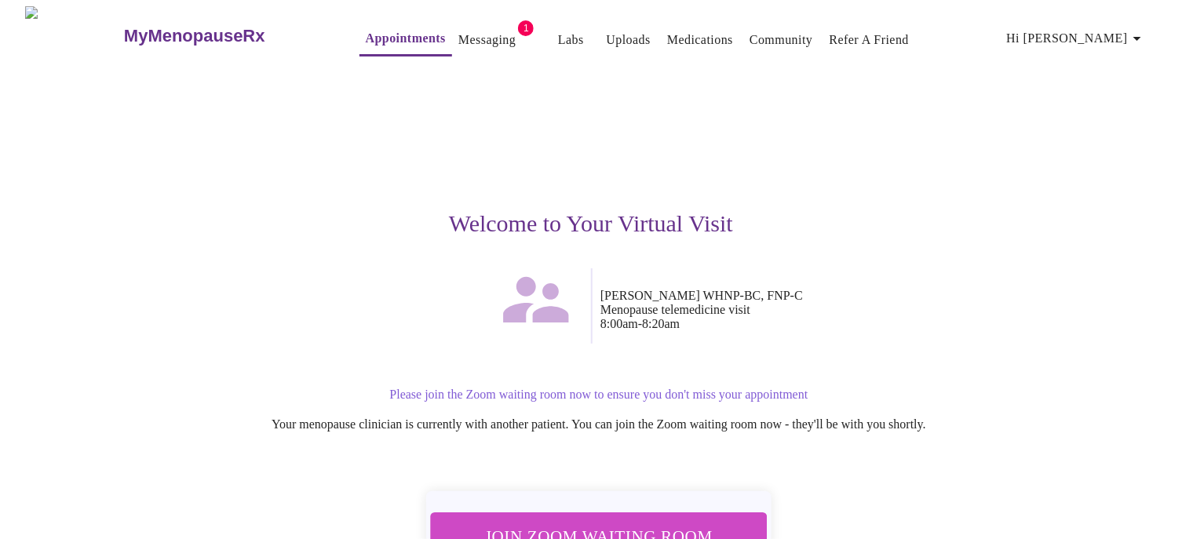
click at [589, 523] on span "Join Zoom Waiting Room" at bounding box center [598, 537] width 295 height 29
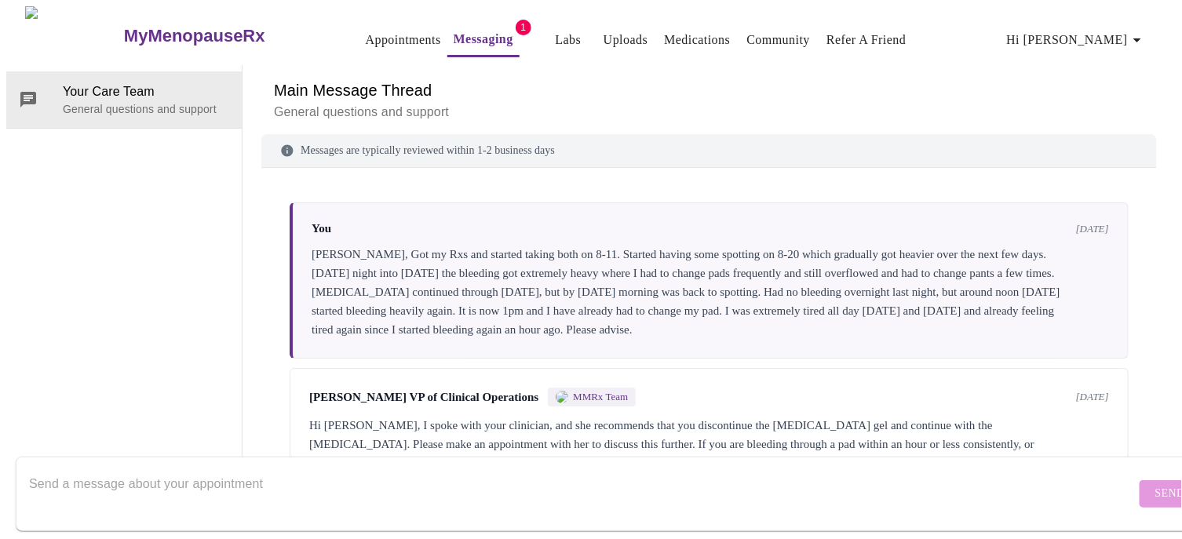
scroll to position [140, 0]
